Goal: Use online tool/utility: Use online tool/utility

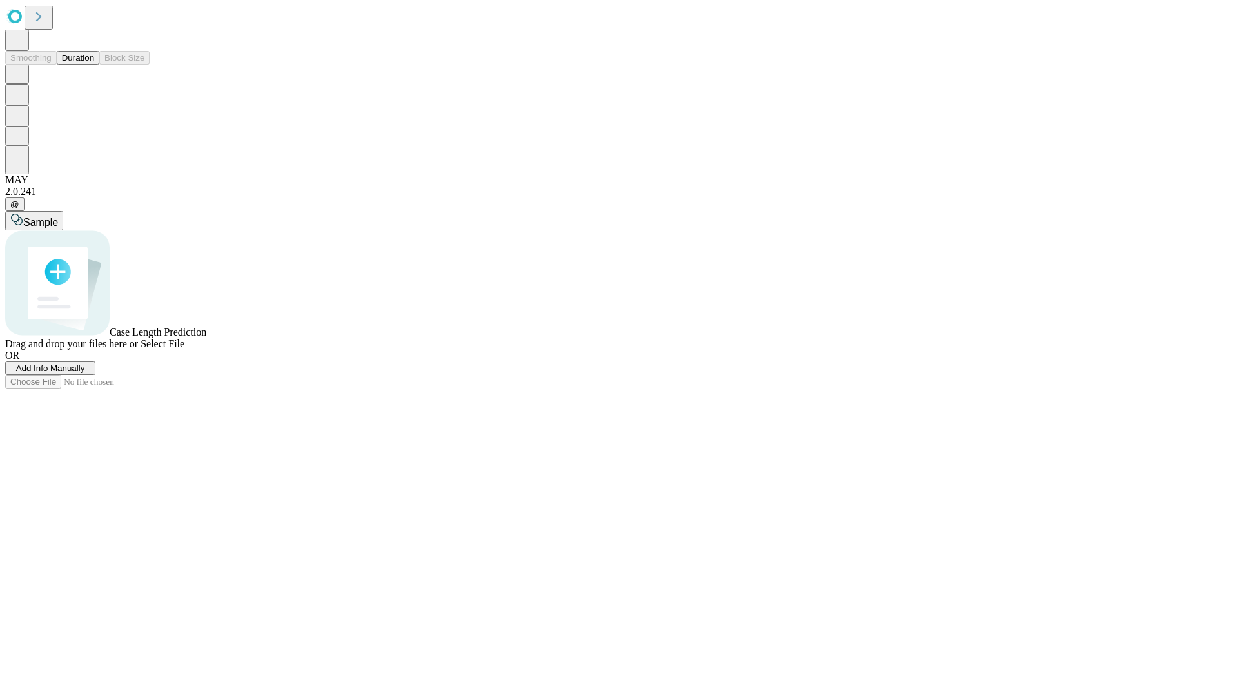
click at [94, 64] on button "Duration" at bounding box center [78, 58] width 43 height 14
click at [184, 349] on span "Select File" at bounding box center [163, 343] width 44 height 11
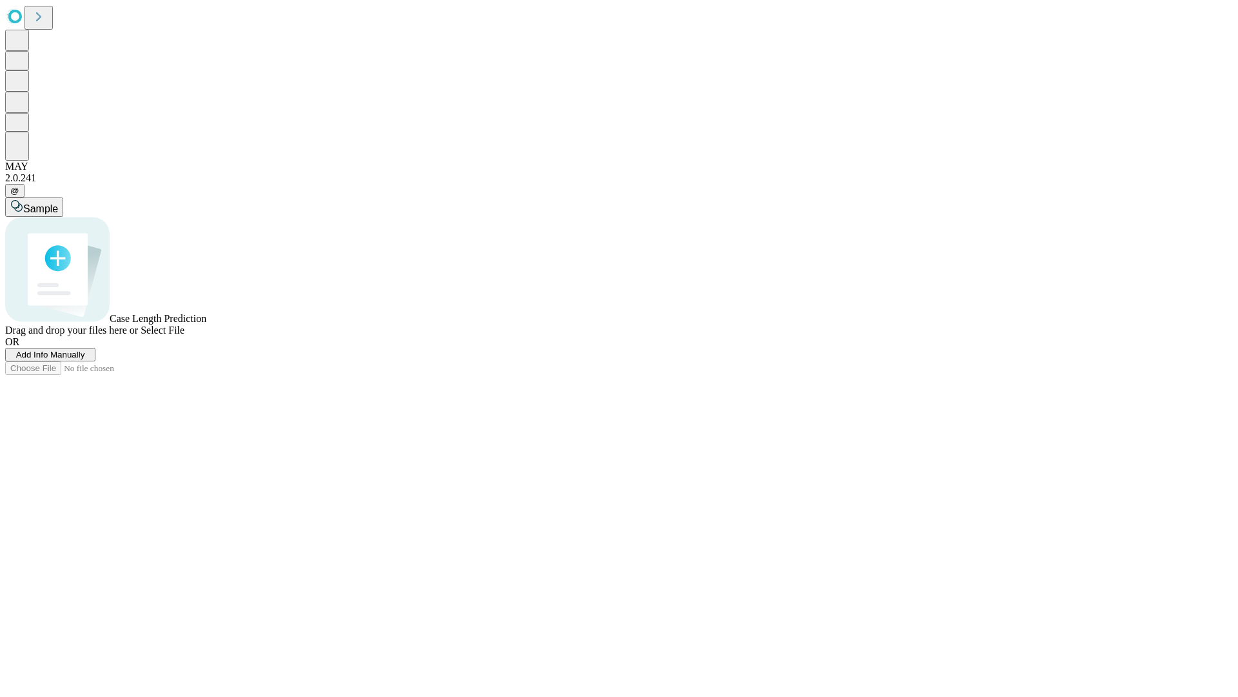
click at [184, 335] on span "Select File" at bounding box center [163, 329] width 44 height 11
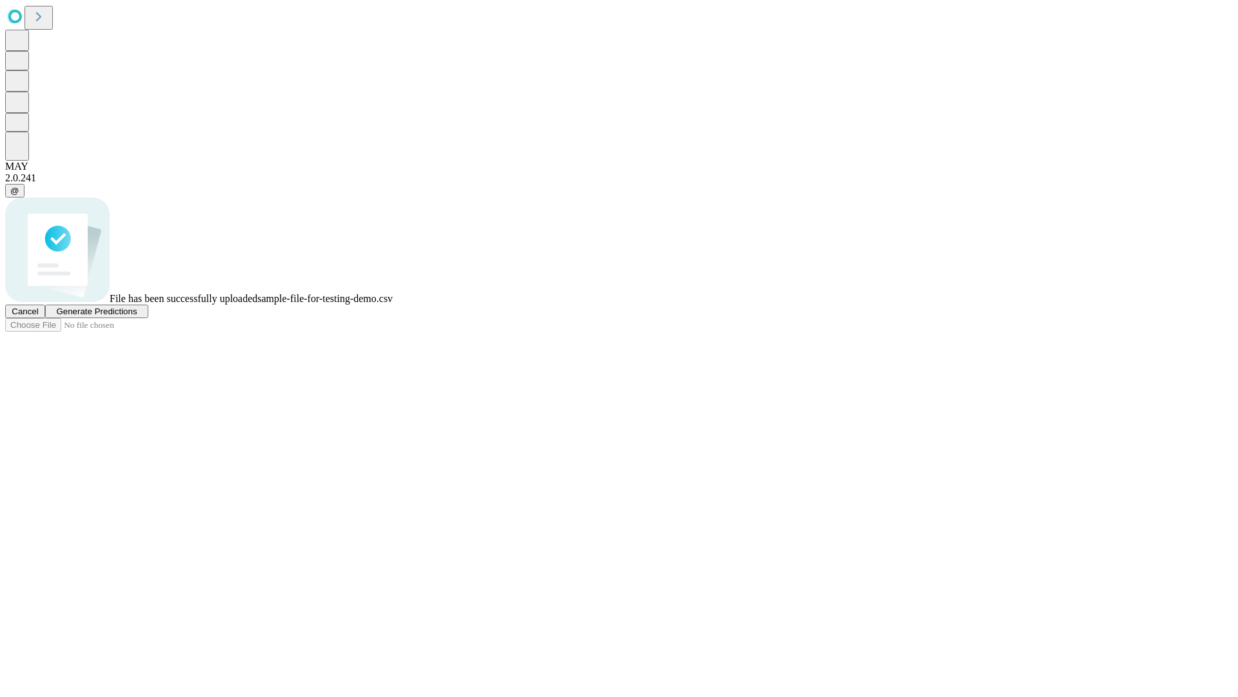
click at [137, 316] on span "Generate Predictions" at bounding box center [96, 311] width 81 height 10
